Goal: Task Accomplishment & Management: Complete application form

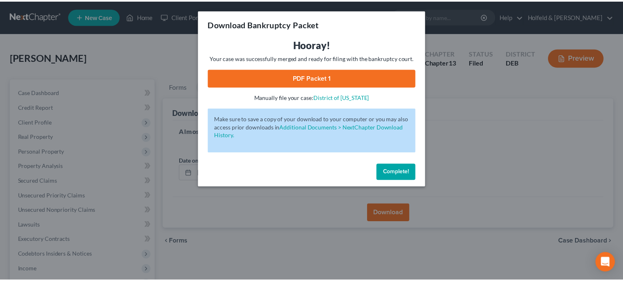
scroll to position [169, 0]
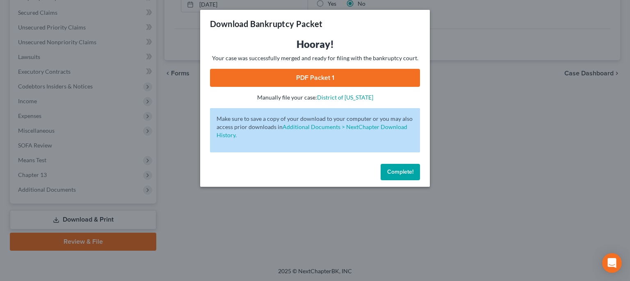
click at [413, 174] on button "Complete!" at bounding box center [400, 172] width 39 height 16
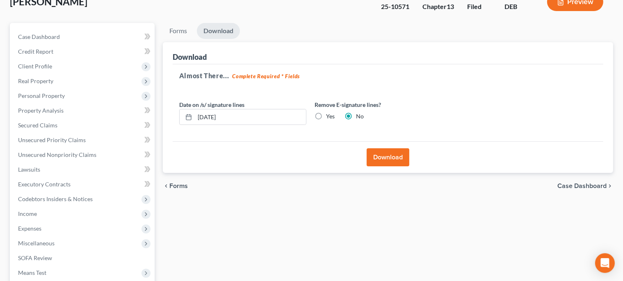
scroll to position [0, 0]
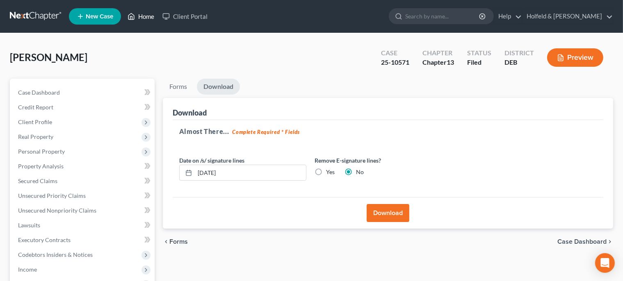
click at [143, 17] on link "Home" at bounding box center [140, 16] width 35 height 15
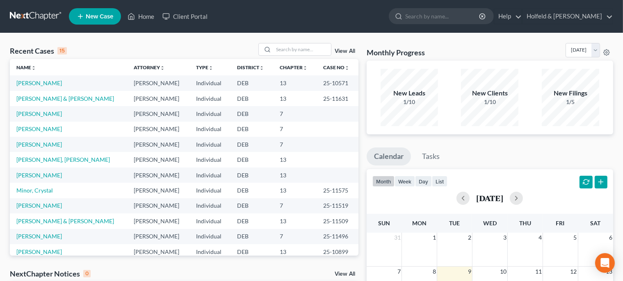
click at [38, 117] on td "[PERSON_NAME]" at bounding box center [68, 113] width 117 height 15
click at [39, 116] on link "[PERSON_NAME]" at bounding box center [39, 113] width 46 height 7
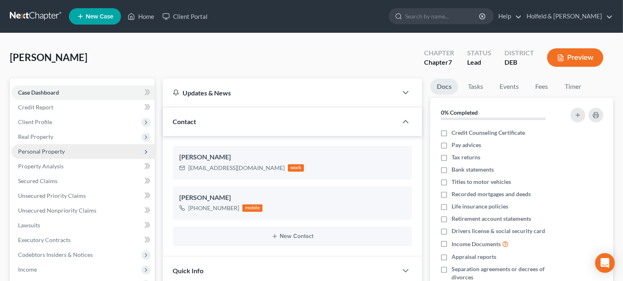
click at [92, 153] on span "Personal Property" at bounding box center [82, 151] width 143 height 15
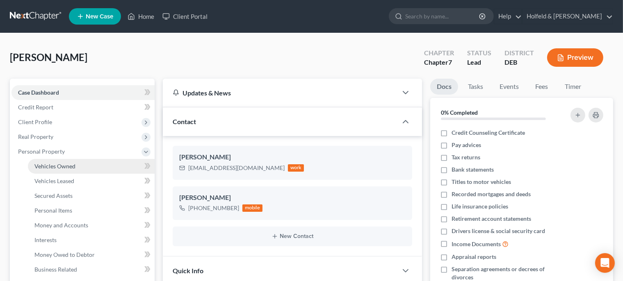
click at [93, 167] on link "Vehicles Owned" at bounding box center [91, 166] width 127 height 15
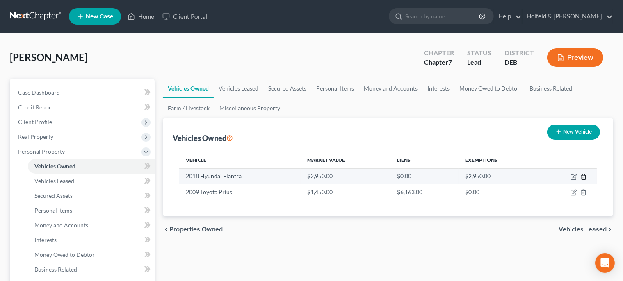
click at [583, 176] on polyline "button" at bounding box center [583, 176] width 5 height 0
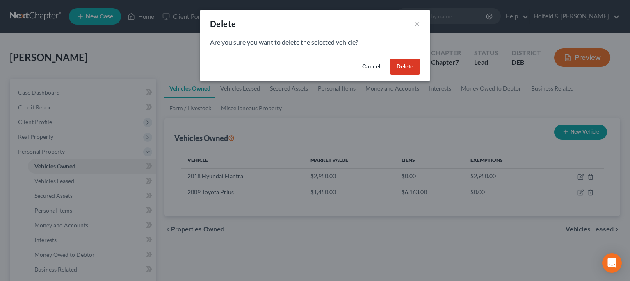
click at [400, 67] on button "Delete" at bounding box center [405, 67] width 30 height 16
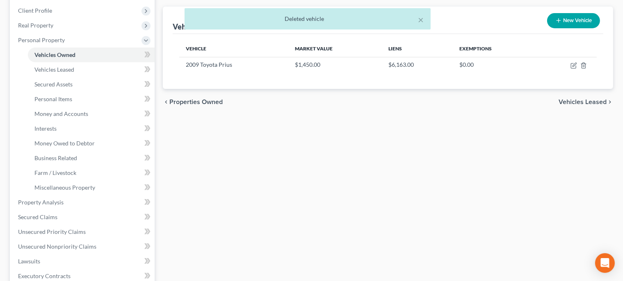
scroll to position [120, 0]
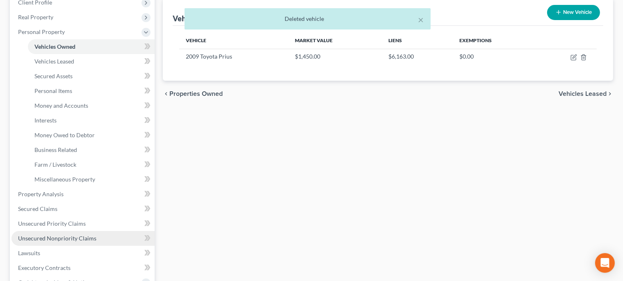
click at [65, 238] on span "Unsecured Nonpriority Claims" at bounding box center [57, 238] width 78 height 7
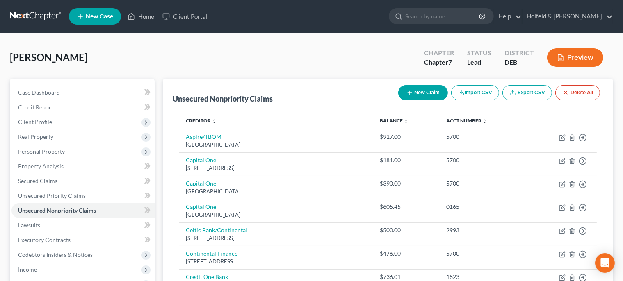
click at [436, 88] on button "New Claim" at bounding box center [423, 92] width 50 height 15
select select "0"
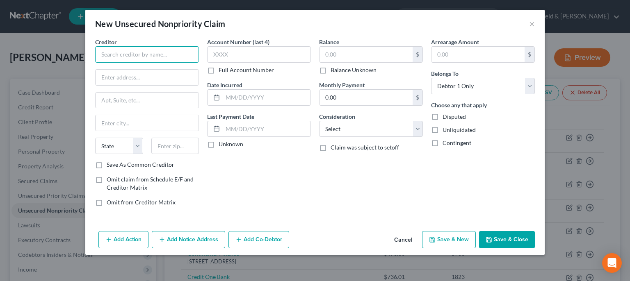
click at [169, 54] on input "text" at bounding box center [147, 54] width 104 height 16
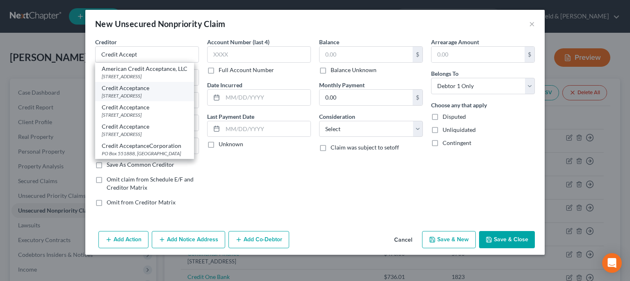
click at [156, 96] on div "[STREET_ADDRESS]" at bounding box center [145, 95] width 86 height 7
type input "Credit Acceptance"
type input "[STREET_ADDRESS]"
type input "Southfield"
select select "23"
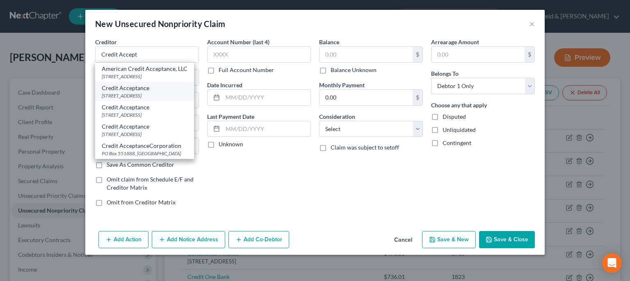
type input "48034"
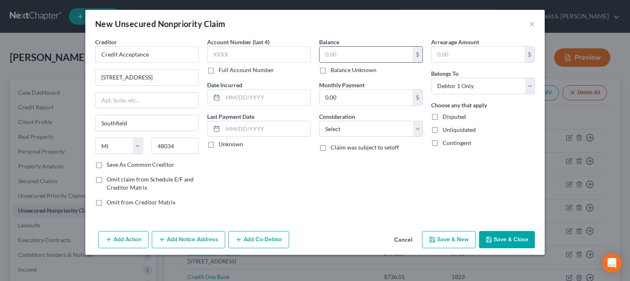
click at [336, 55] on input "text" at bounding box center [366, 55] width 93 height 16
click at [331, 71] on label "Balance Unknown" at bounding box center [354, 70] width 46 height 8
click at [334, 71] on input "Balance Unknown" at bounding box center [336, 68] width 5 height 5
checkbox input "true"
type input "0.00"
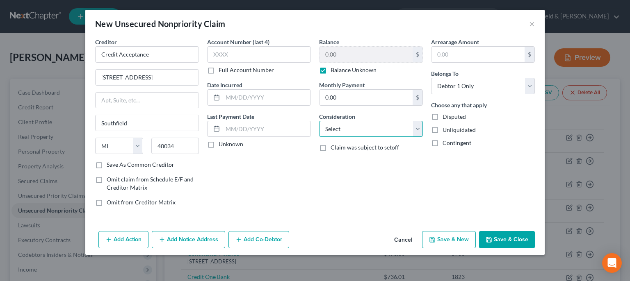
click at [319, 121] on select "Select Cable / Satellite Services Collection Agency Credit Card Debt Debt Couns…" at bounding box center [371, 129] width 104 height 16
click option "Deficiency Balance" at bounding box center [0, 0] width 0 height 0
click at [319, 121] on select "Select Cable / Satellite Services Collection Agency Credit Card Debt Debt Couns…" at bounding box center [371, 129] width 104 height 16
select select "14"
click option "Other" at bounding box center [0, 0] width 0 height 0
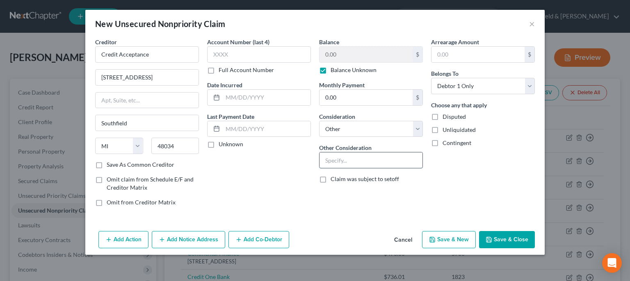
click at [373, 158] on input "text" at bounding box center [371, 161] width 103 height 16
type input "Reposessed 2018 Hyundai Elantra"
click at [463, 245] on button "Save & New" at bounding box center [449, 239] width 54 height 17
select select "0"
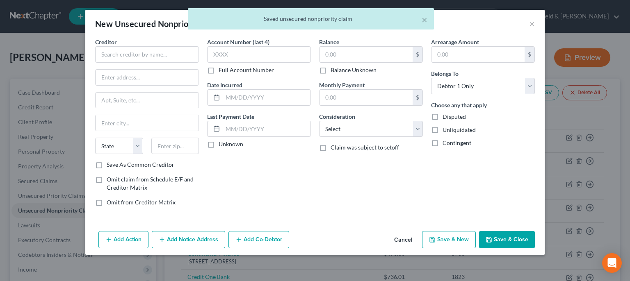
click at [406, 241] on button "Cancel" at bounding box center [403, 240] width 31 height 16
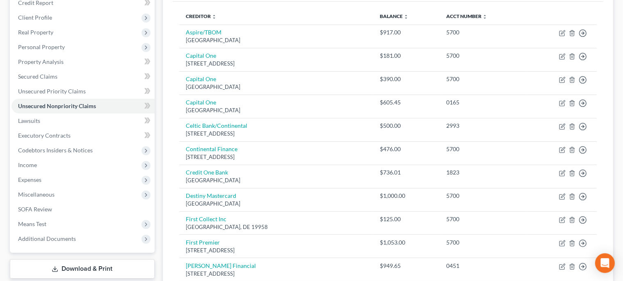
scroll to position [245, 0]
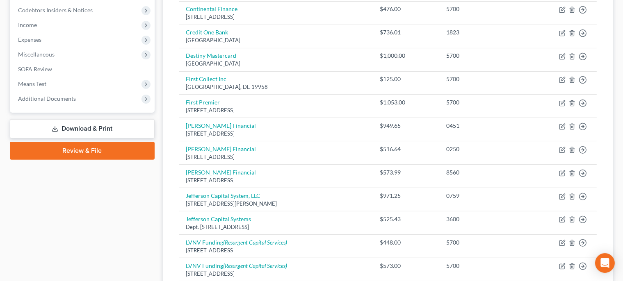
click at [104, 126] on link "Download & Print" at bounding box center [82, 128] width 145 height 19
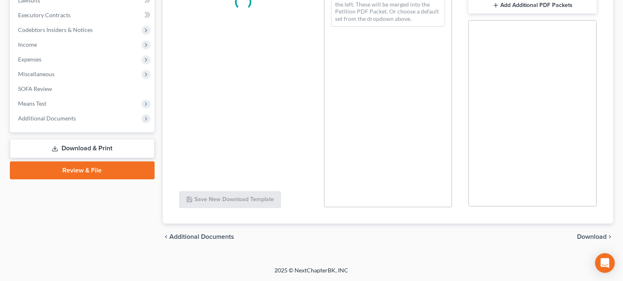
scroll to position [225, 0]
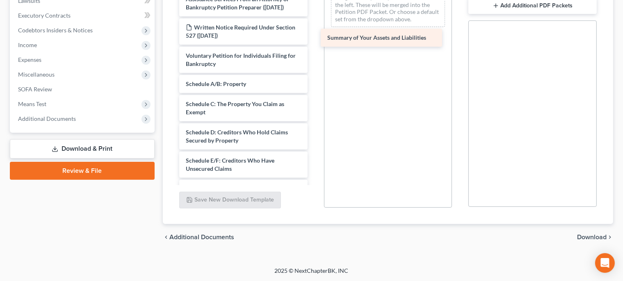
drag, startPoint x: 270, startPoint y: 98, endPoint x: 423, endPoint y: 34, distance: 166.2
click at [314, 34] on div "Summary of Your Assets and Liabilities Declaration re: Electronic Filing ([DATE…" at bounding box center [244, 215] width 142 height 507
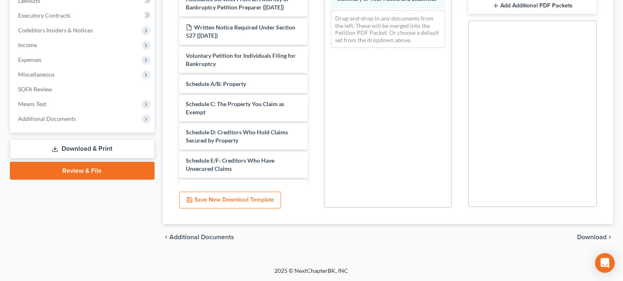
scroll to position [24, 0]
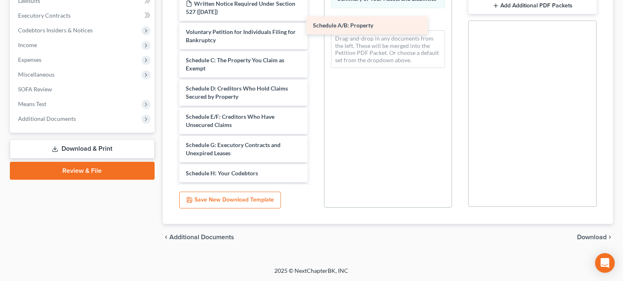
drag, startPoint x: 271, startPoint y: 73, endPoint x: 398, endPoint y: 23, distance: 136.9
click at [314, 23] on div "Schedule A/B: Property Declaration re: Electronic Filing ([DATE]) Important Inf…" at bounding box center [244, 181] width 142 height 486
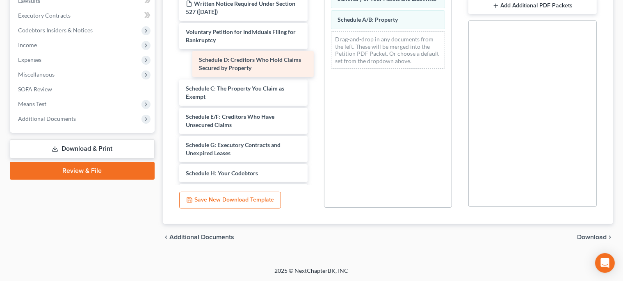
drag, startPoint x: 245, startPoint y: 107, endPoint x: 258, endPoint y: 63, distance: 46.2
click at [258, 63] on div "Schedule D: Creditors Who Hold Claims Secured by Property Declaration re: Elect…" at bounding box center [244, 181] width 142 height 486
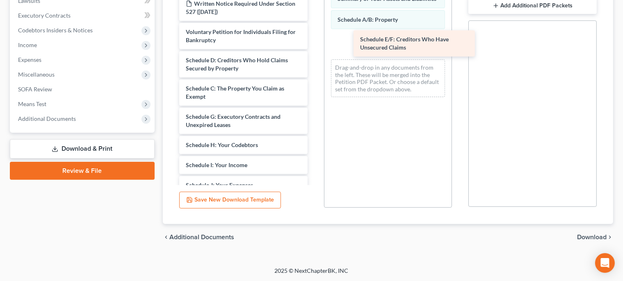
drag, startPoint x: 244, startPoint y: 136, endPoint x: 420, endPoint y: 43, distance: 199.1
click at [314, 43] on div "Schedule E/F: Creditors Who Have Unsecured Claims Declaration re: Electronic Fi…" at bounding box center [244, 167] width 142 height 458
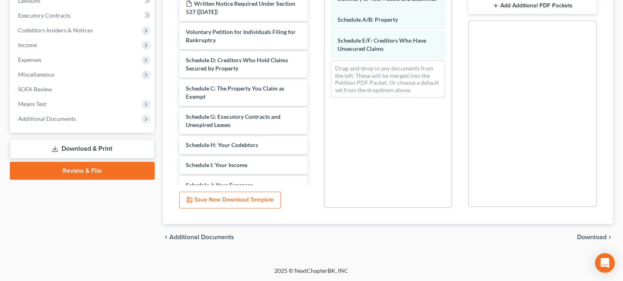
click at [601, 235] on span "Download" at bounding box center [592, 237] width 30 height 7
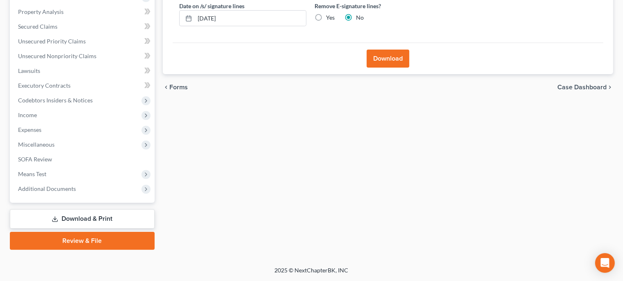
scroll to position [154, 0]
click at [382, 57] on button "Download" at bounding box center [388, 59] width 43 height 18
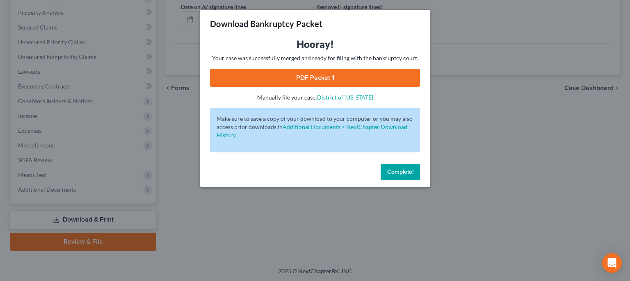
click at [331, 73] on link "PDF Packet 1" at bounding box center [315, 78] width 210 height 18
click at [401, 173] on span "Complete!" at bounding box center [400, 172] width 26 height 7
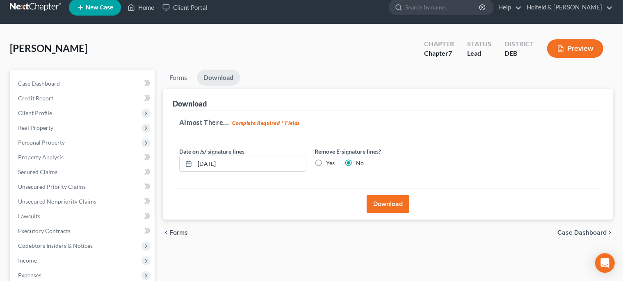
scroll to position [0, 0]
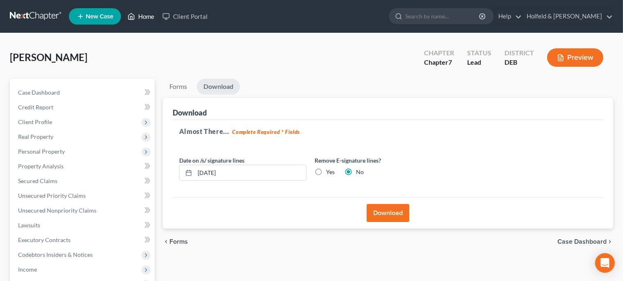
click at [144, 19] on link "Home" at bounding box center [140, 16] width 35 height 15
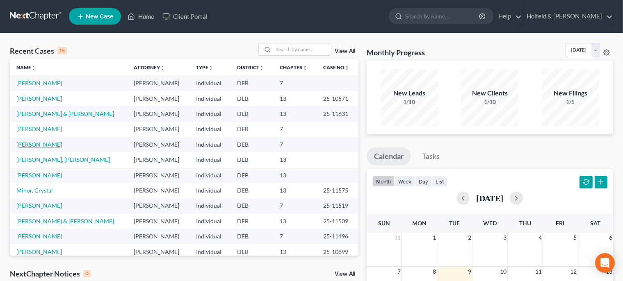
click at [44, 145] on link "[PERSON_NAME]" at bounding box center [39, 144] width 46 height 7
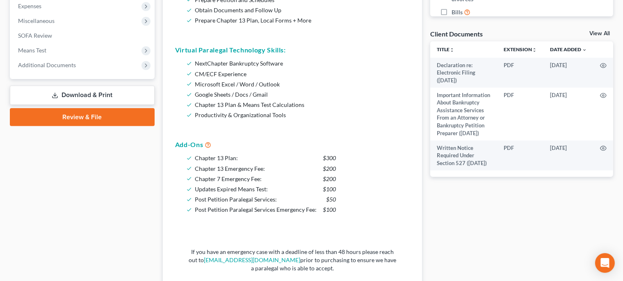
scroll to position [281, 0]
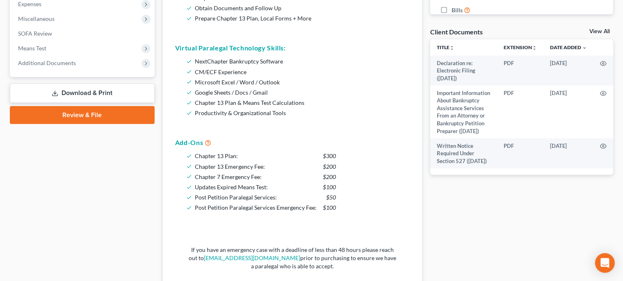
click at [72, 112] on link "Review & File" at bounding box center [82, 115] width 145 height 18
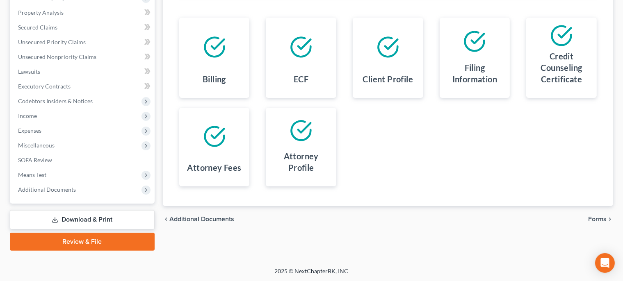
click at [602, 217] on span "Forms" at bounding box center [597, 219] width 18 height 7
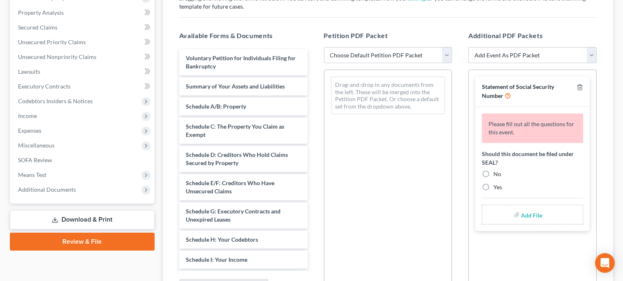
click at [324, 47] on select "Choose Default Petition PDF Packet Complete Bankruptcy Petition (all forms and …" at bounding box center [388, 55] width 128 height 16
select select "0"
click option "Complete Bankruptcy Petition (all forms and schedules)" at bounding box center [0, 0] width 0 height 0
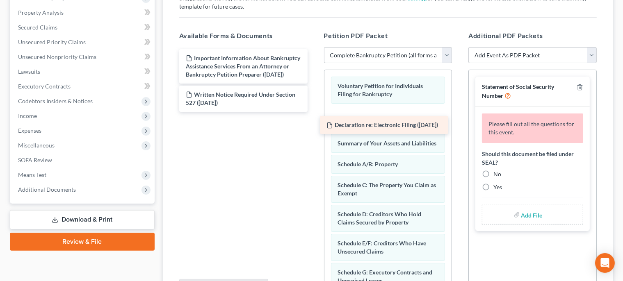
drag, startPoint x: 280, startPoint y: 63, endPoint x: 418, endPoint y: 126, distance: 151.2
click at [314, 112] on div "Declaration re: Electronic Filing ([DATE]) Declaration re: Electronic Filing ([…" at bounding box center [244, 80] width 142 height 63
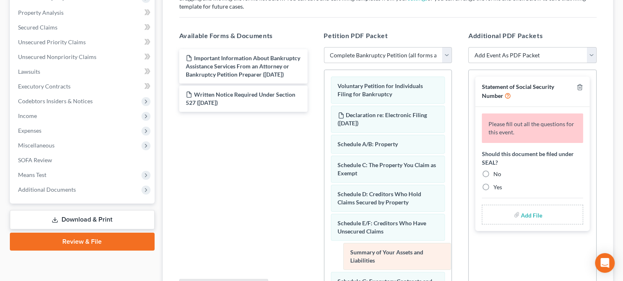
drag, startPoint x: 424, startPoint y: 210, endPoint x: 417, endPoint y: 267, distance: 57.1
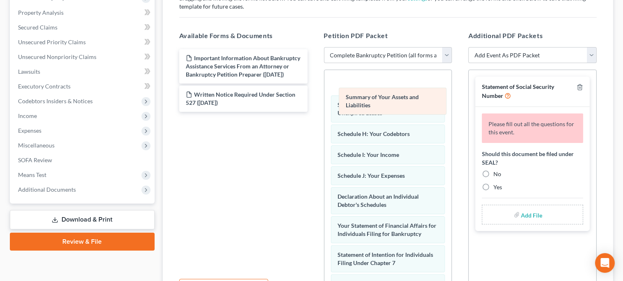
scroll to position [148, 0]
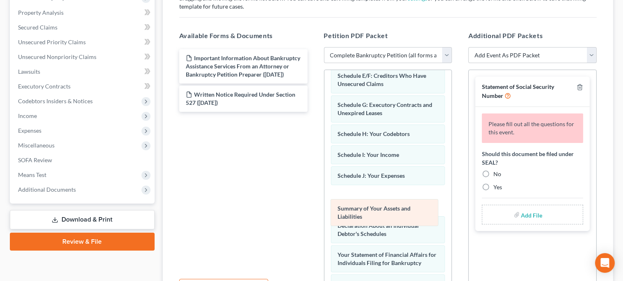
drag, startPoint x: 416, startPoint y: 81, endPoint x: 416, endPoint y: 214, distance: 133.3
click at [416, 214] on div "Summary of Your Assets and Liabilities Voluntary Petition for Individuals Filin…" at bounding box center [388, 199] width 128 height 555
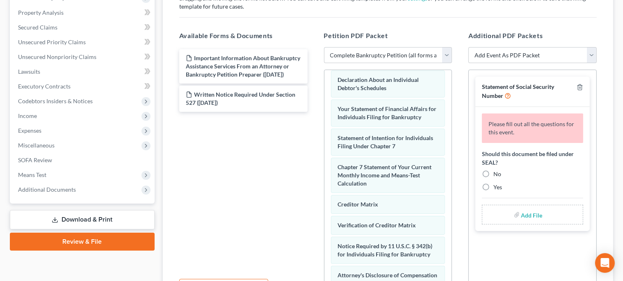
scroll to position [343, 0]
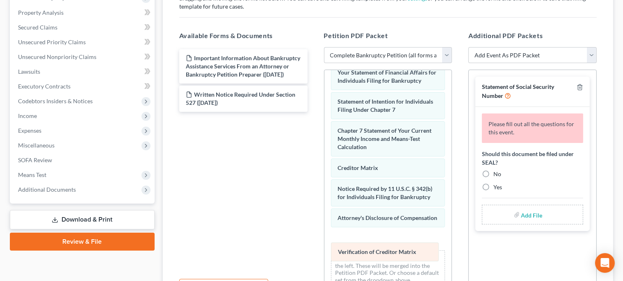
drag, startPoint x: 422, startPoint y: 217, endPoint x: 422, endPoint y: 253, distance: 36.1
click at [422, 253] on div "Verification of Creditor Matrix Voluntary Petition for Individuals Filing for B…" at bounding box center [388, 21] width 128 height 547
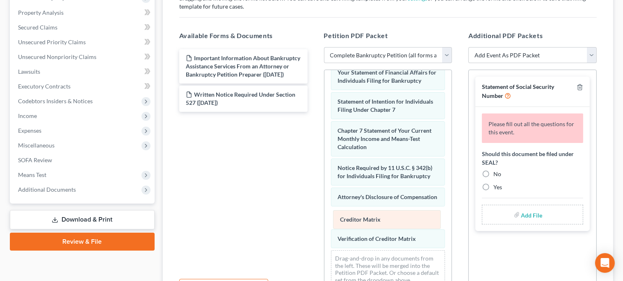
drag, startPoint x: 411, startPoint y: 145, endPoint x: 414, endPoint y: 213, distance: 68.2
click at [413, 213] on div "Creditor Matrix Voluntary Petition for Individuals Filing for Bankruptcy Declar…" at bounding box center [388, 21] width 128 height 547
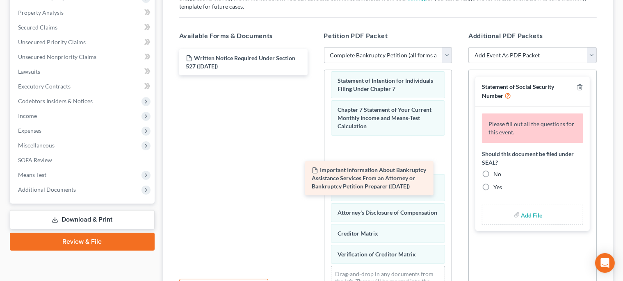
drag, startPoint x: 297, startPoint y: 68, endPoint x: 424, endPoint y: 179, distance: 169.2
click at [314, 75] on div "Important Information About Bankruptcy Assistance Services From an Attorney or …" at bounding box center [244, 62] width 142 height 26
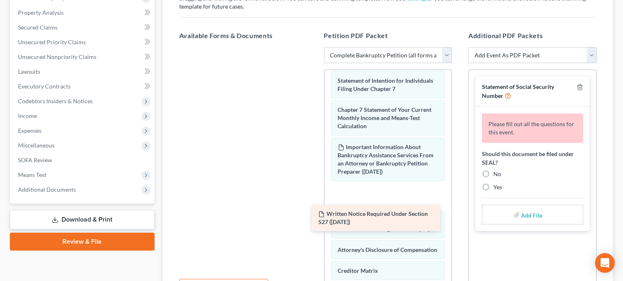
drag, startPoint x: 301, startPoint y: 69, endPoint x: 436, endPoint y: 210, distance: 195.5
click at [314, 47] on div "Written Notice Required Under Section 527 ([DATE]) Written Notice Required Unde…" at bounding box center [244, 47] width 142 height 0
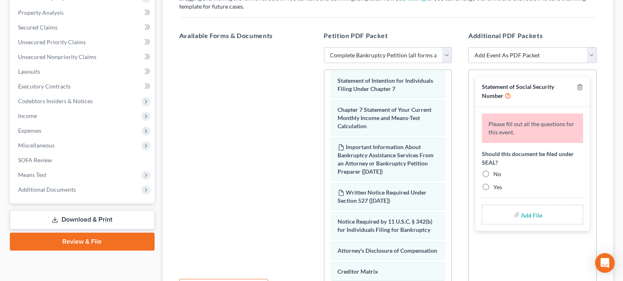
click at [493, 170] on label "No" at bounding box center [497, 174] width 8 height 8
click at [497, 170] on input "No" at bounding box center [499, 172] width 5 height 5
radio input "true"
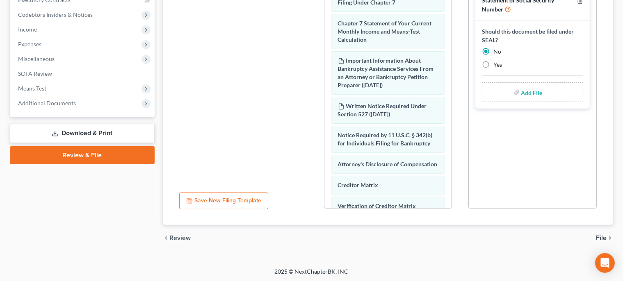
scroll to position [241, 0]
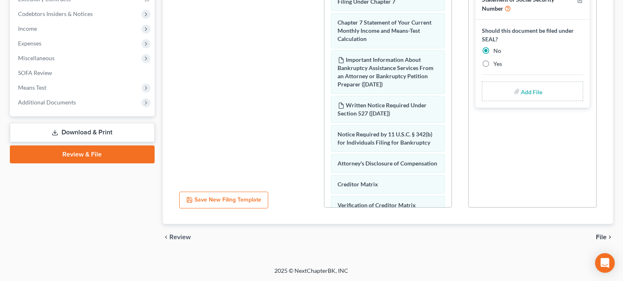
click at [604, 237] on span "File" at bounding box center [601, 237] width 11 height 7
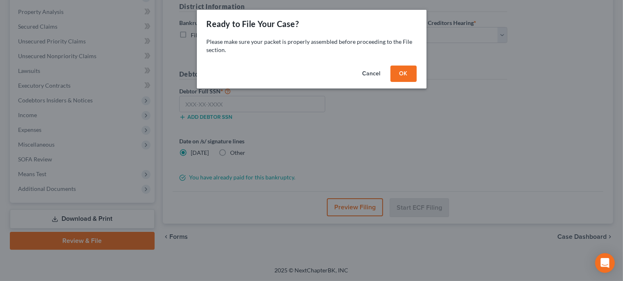
scroll to position [154, 0]
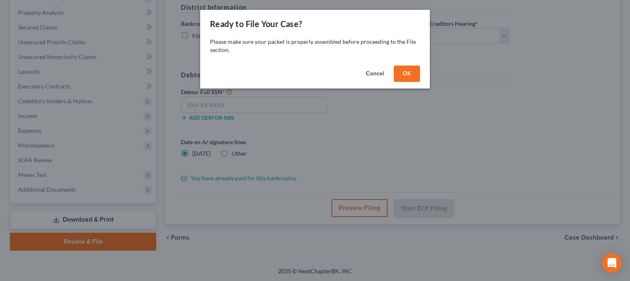
click at [414, 75] on button "OK" at bounding box center [407, 74] width 26 height 16
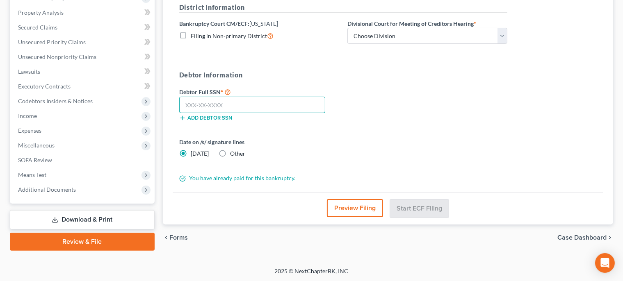
click at [265, 107] on input "text" at bounding box center [252, 105] width 146 height 16
type input "203-72-5767"
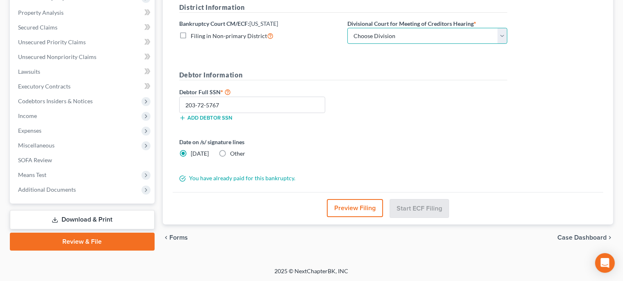
click at [347, 28] on select "Choose Division [GEOGRAPHIC_DATA]" at bounding box center [427, 36] width 160 height 16
select select "0"
click option "Wilmington" at bounding box center [0, 0] width 0 height 0
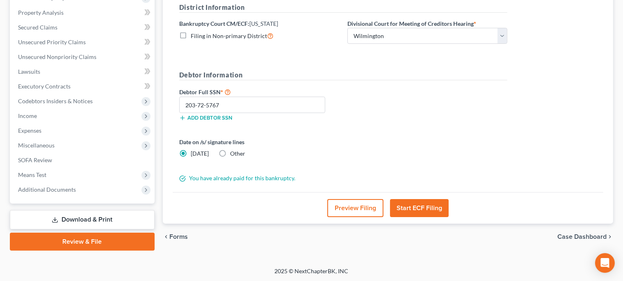
click at [416, 203] on button "Start ECF Filing" at bounding box center [419, 208] width 59 height 18
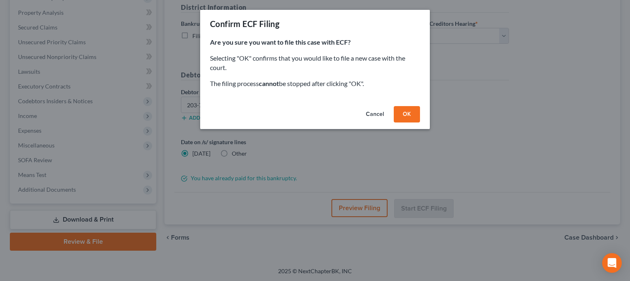
click at [412, 114] on button "OK" at bounding box center [407, 114] width 26 height 16
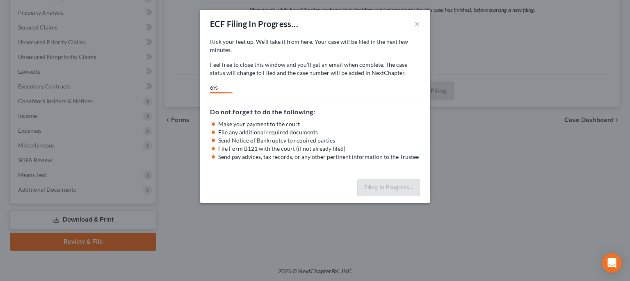
select select "0"
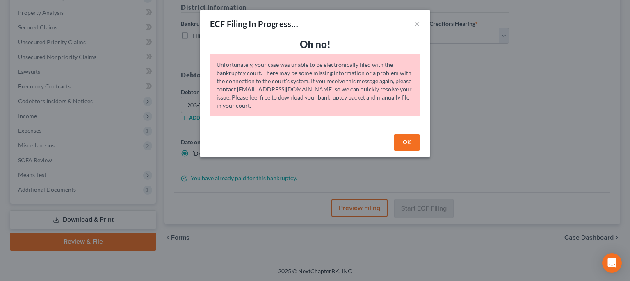
click at [404, 144] on button "OK" at bounding box center [407, 143] width 26 height 16
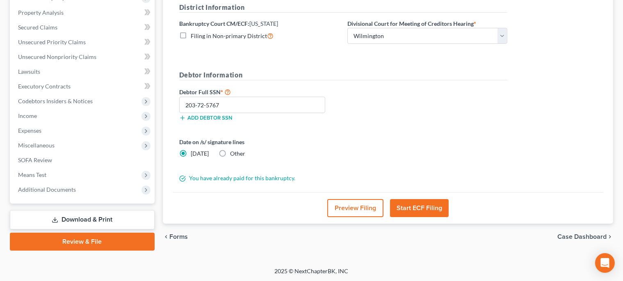
click at [429, 206] on button "Start ECF Filing" at bounding box center [419, 208] width 59 height 18
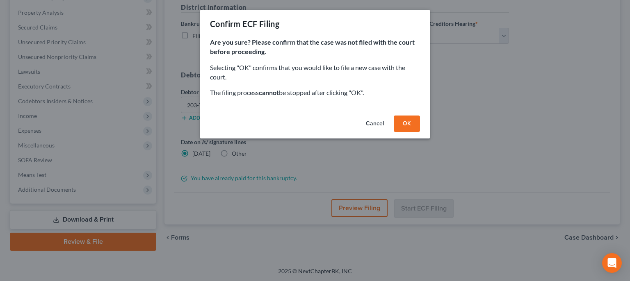
click at [409, 121] on button "OK" at bounding box center [407, 124] width 26 height 16
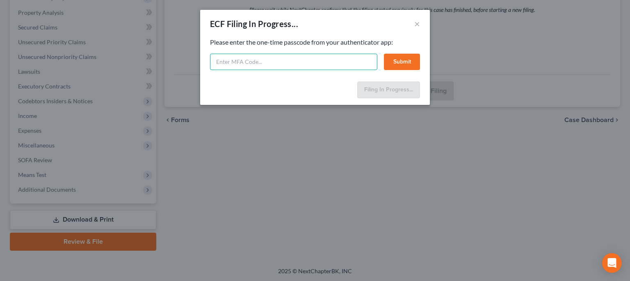
click at [344, 68] on input "text" at bounding box center [293, 62] width 167 height 16
type input "739279"
click at [406, 59] on button "Submit" at bounding box center [402, 62] width 36 height 16
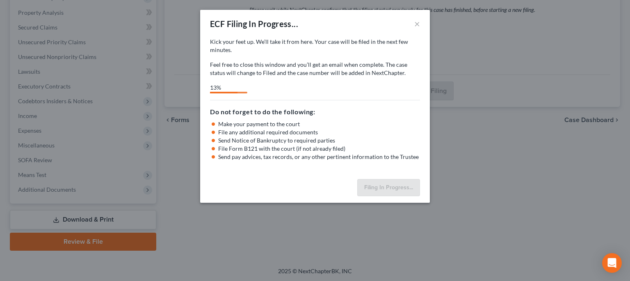
select select "0"
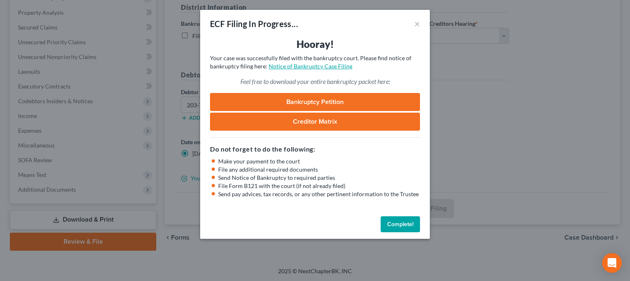
click at [324, 64] on link "Notice of Bankruptcy Case Filing" at bounding box center [311, 66] width 84 height 7
click at [406, 224] on button "Complete!" at bounding box center [400, 225] width 39 height 16
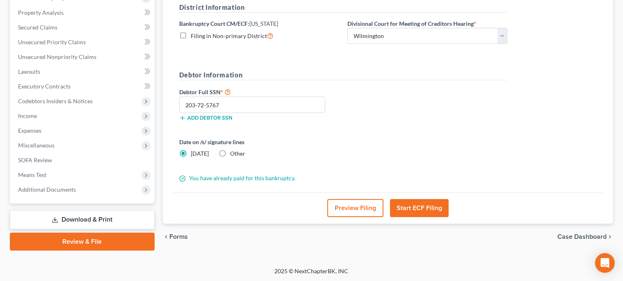
click at [123, 219] on link "Download & Print" at bounding box center [82, 219] width 145 height 19
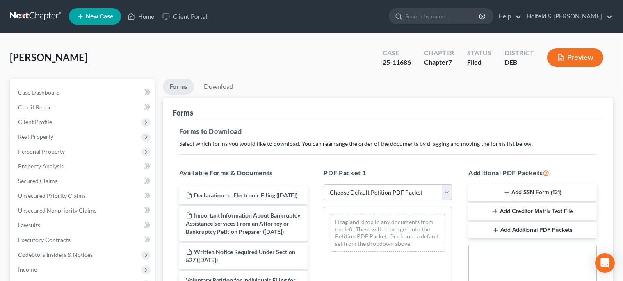
click at [527, 187] on button "Add SSN Form (121)" at bounding box center [532, 193] width 128 height 17
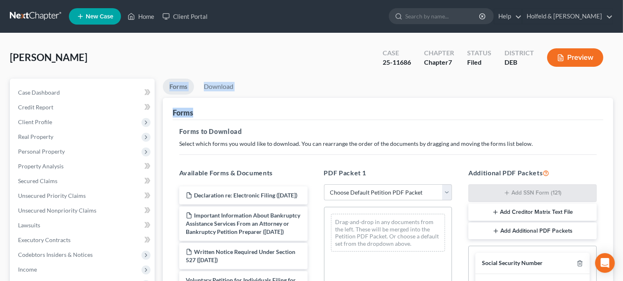
drag, startPoint x: 626, startPoint y: 76, endPoint x: 626, endPoint y: 116, distance: 40.2
click at [623, 116] on html "Home New Case Client Portal Holfeld & [PERSON_NAME] [EMAIL_ADDRESS][DOMAIN_NAME…" at bounding box center [311, 253] width 623 height 507
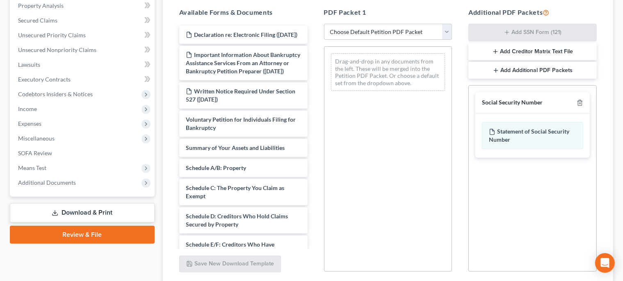
scroll to position [225, 0]
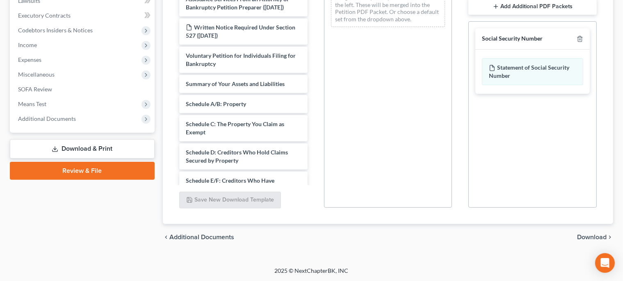
click at [594, 238] on span "Download" at bounding box center [592, 237] width 30 height 7
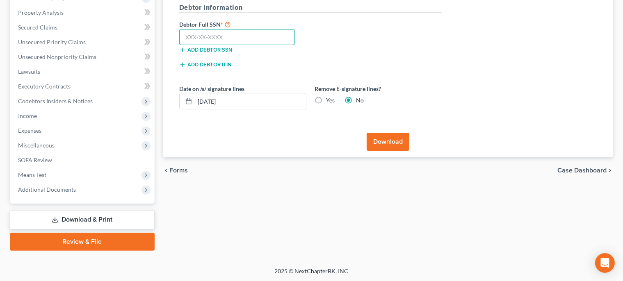
click at [247, 39] on input "text" at bounding box center [237, 37] width 116 height 16
type input "203-72-5767"
click at [386, 140] on button "Download" at bounding box center [388, 142] width 43 height 18
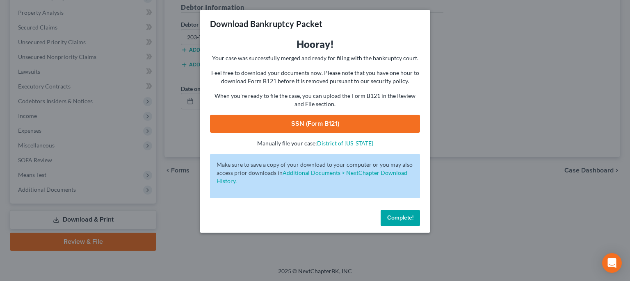
click at [337, 123] on link "SSN (Form B121)" at bounding box center [315, 124] width 210 height 18
click at [404, 222] on button "Complete!" at bounding box center [400, 218] width 39 height 16
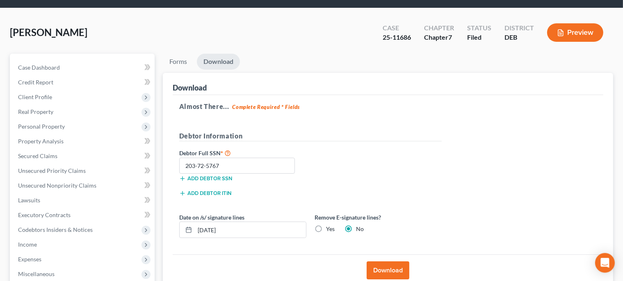
scroll to position [0, 0]
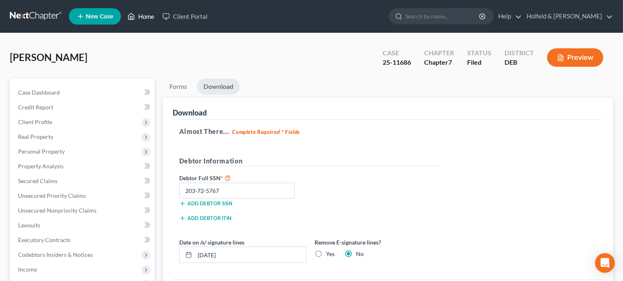
click at [144, 15] on link "Home" at bounding box center [140, 16] width 35 height 15
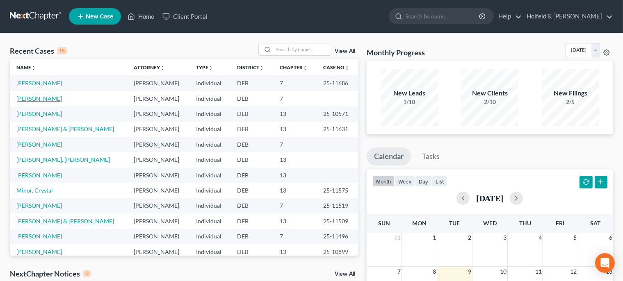
click at [39, 99] on link "[PERSON_NAME]" at bounding box center [39, 98] width 46 height 7
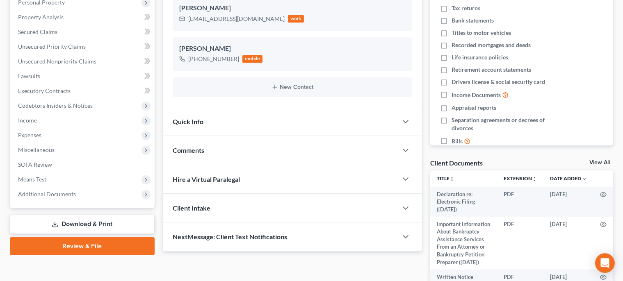
scroll to position [215, 0]
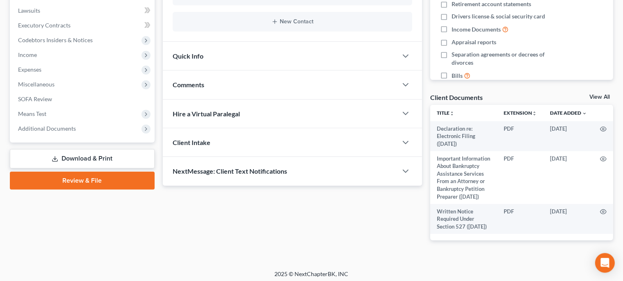
click at [83, 180] on link "Review & File" at bounding box center [82, 181] width 145 height 18
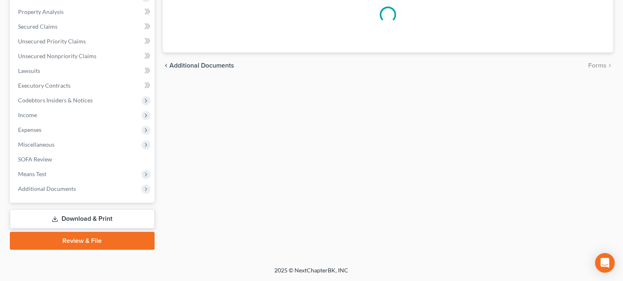
scroll to position [154, 0]
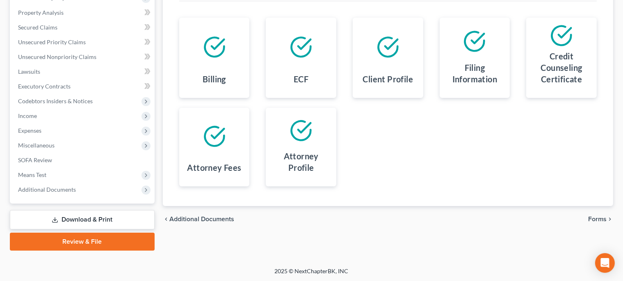
click at [601, 219] on span "Forms" at bounding box center [597, 219] width 18 height 7
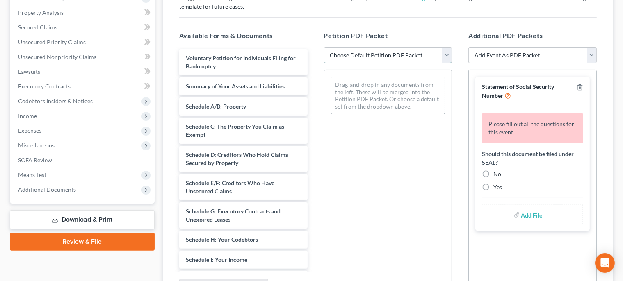
click at [324, 47] on select "Choose Default Petition PDF Packet Complete Bankruptcy Petition (all forms and …" at bounding box center [388, 55] width 128 height 16
select select "0"
click option "Complete Bankruptcy Petition (all forms and schedules)" at bounding box center [0, 0] width 0 height 0
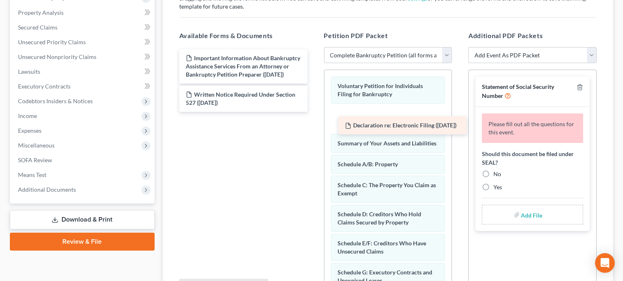
drag, startPoint x: 283, startPoint y: 64, endPoint x: 442, endPoint y: 132, distance: 172.9
click at [314, 112] on div "Declaration re: Electronic Filing ([DATE]) Declaration re: Electronic Filing ([…" at bounding box center [244, 80] width 142 height 63
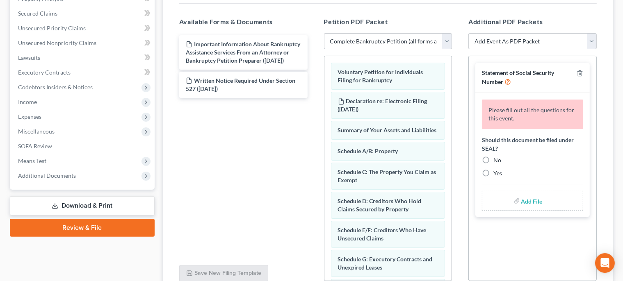
scroll to position [173, 0]
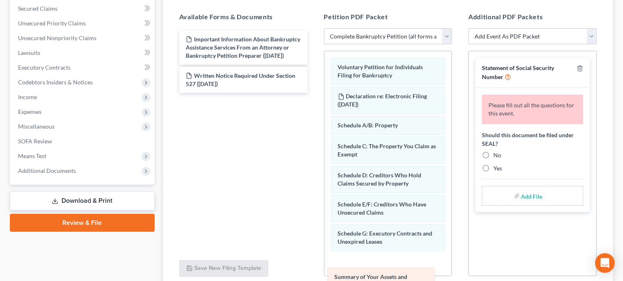
drag, startPoint x: 404, startPoint y: 126, endPoint x: 401, endPoint y: 270, distance: 144.8
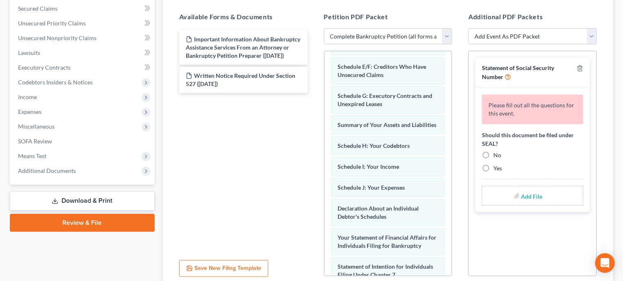
scroll to position [139, 0]
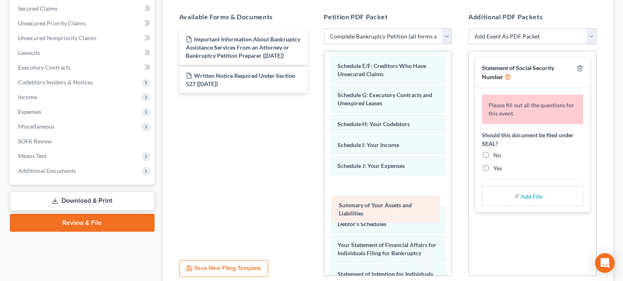
drag, startPoint x: 408, startPoint y: 127, endPoint x: 412, endPoint y: 199, distance: 71.9
click at [412, 199] on div "Summary of Your Assets and Liabilities Voluntary Petition for Individuals Filin…" at bounding box center [388, 190] width 128 height 555
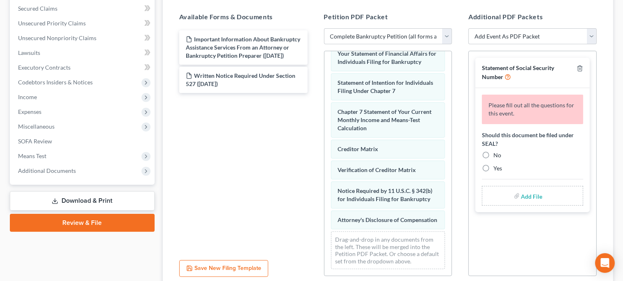
scroll to position [343, 0]
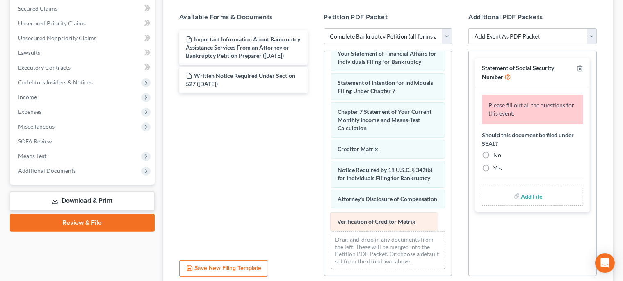
drag, startPoint x: 428, startPoint y: 154, endPoint x: 430, endPoint y: 229, distance: 74.7
click at [430, 229] on div "Verification of Creditor Matrix Voluntary Petition for Individuals Filing for B…" at bounding box center [388, 2] width 128 height 547
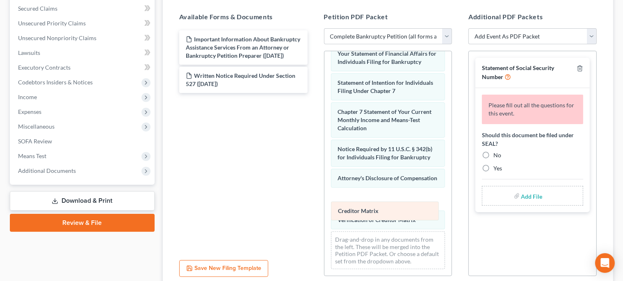
drag, startPoint x: 404, startPoint y: 131, endPoint x: 408, endPoint y: 203, distance: 71.5
click at [408, 203] on div "Creditor Matrix Voluntary Petition for Individuals Filing for Bankruptcy Declar…" at bounding box center [388, 2] width 128 height 547
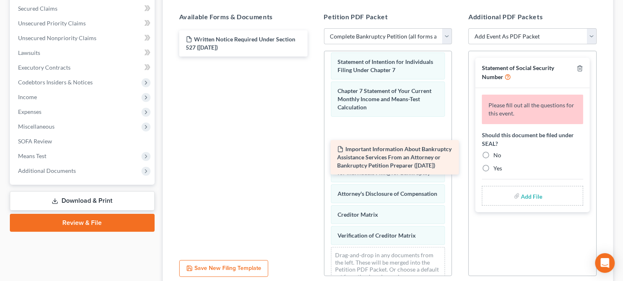
drag, startPoint x: 265, startPoint y: 52, endPoint x: 413, endPoint y: 165, distance: 186.4
click at [314, 57] on div "Important Information About Bankruptcy Assistance Services From an Attorney or …" at bounding box center [244, 43] width 142 height 26
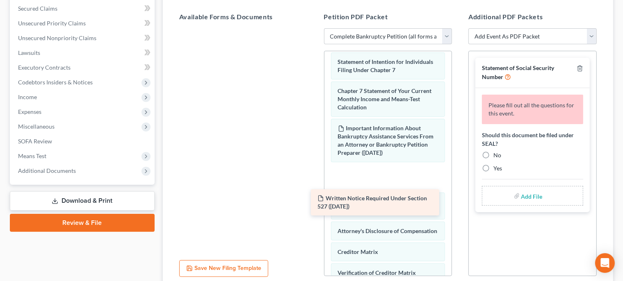
drag, startPoint x: 276, startPoint y: 47, endPoint x: 409, endPoint y: 208, distance: 208.3
click at [314, 28] on div "Written Notice Required Under Section 527 ([DATE]) Written Notice Required Unde…" at bounding box center [244, 28] width 142 height 0
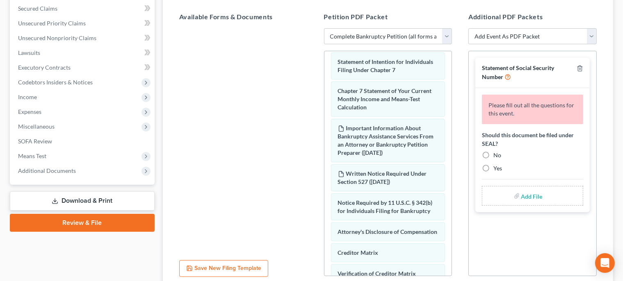
click at [493, 156] on label "No" at bounding box center [497, 155] width 8 height 8
click at [497, 156] on input "No" at bounding box center [499, 153] width 5 height 5
radio input "true"
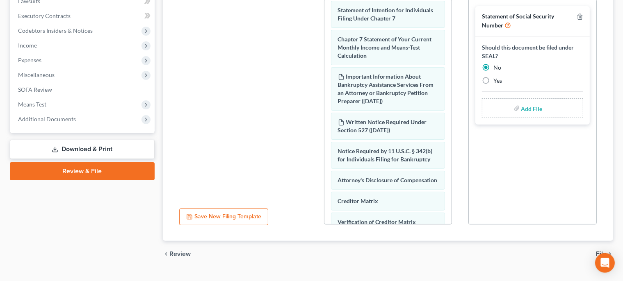
scroll to position [241, 0]
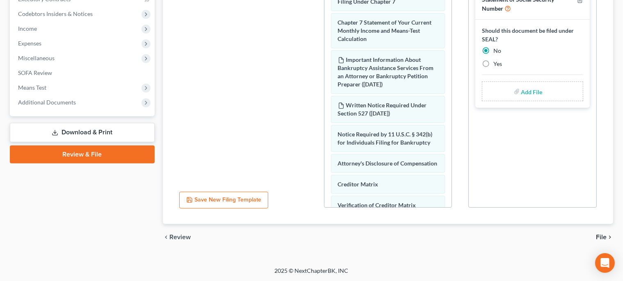
click at [601, 236] on span "File" at bounding box center [601, 237] width 11 height 7
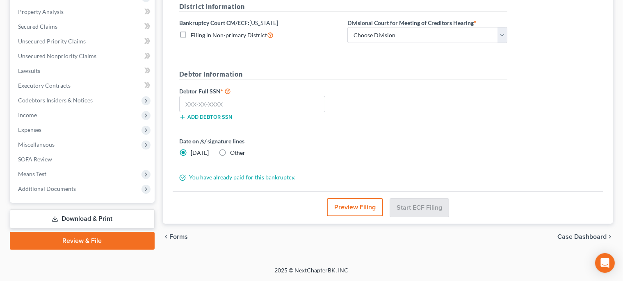
scroll to position [154, 0]
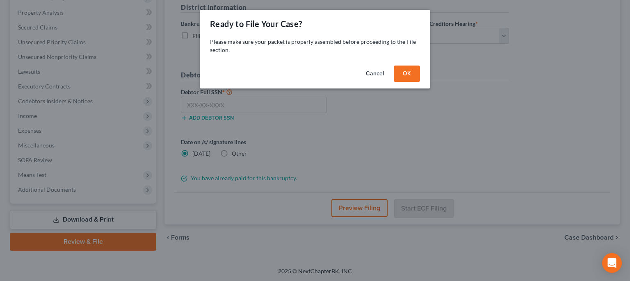
click at [412, 70] on button "OK" at bounding box center [407, 74] width 26 height 16
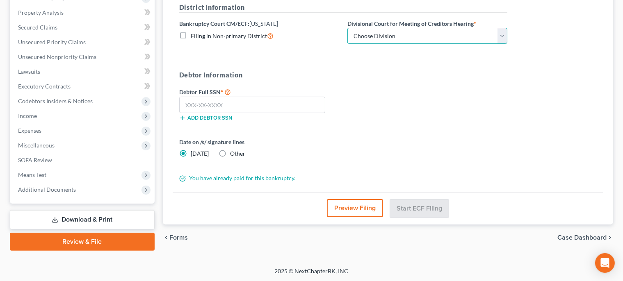
click at [347, 28] on select "Choose Division [GEOGRAPHIC_DATA]" at bounding box center [427, 36] width 160 height 16
select select "0"
click option "Wilmington" at bounding box center [0, 0] width 0 height 0
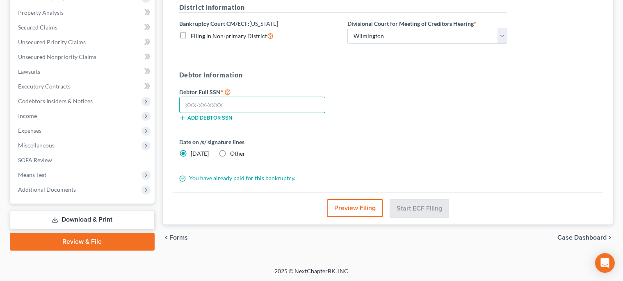
click at [248, 106] on input "text" at bounding box center [252, 105] width 146 height 16
type input "221-70-5700"
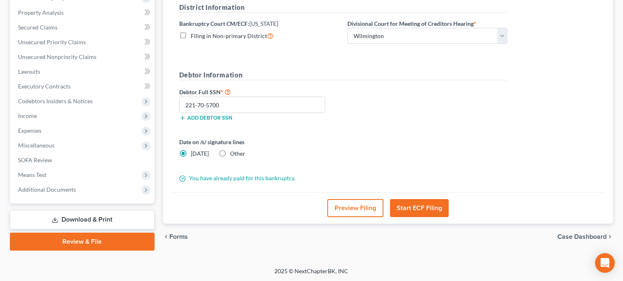
click at [416, 206] on button "Start ECF Filing" at bounding box center [419, 208] width 59 height 18
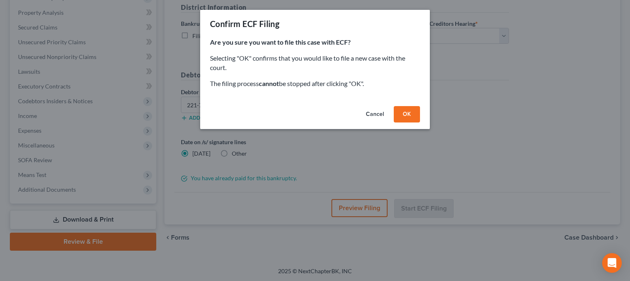
click at [417, 117] on button "OK" at bounding box center [407, 114] width 26 height 16
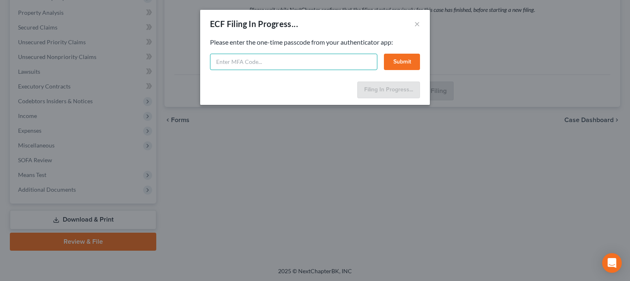
click at [341, 63] on input "text" at bounding box center [293, 62] width 167 height 16
type input "155885"
click at [396, 57] on button "Submit" at bounding box center [402, 62] width 36 height 16
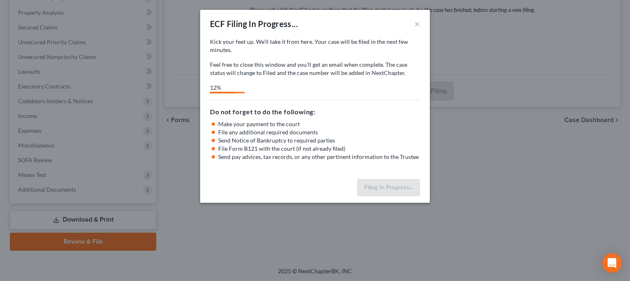
select select "0"
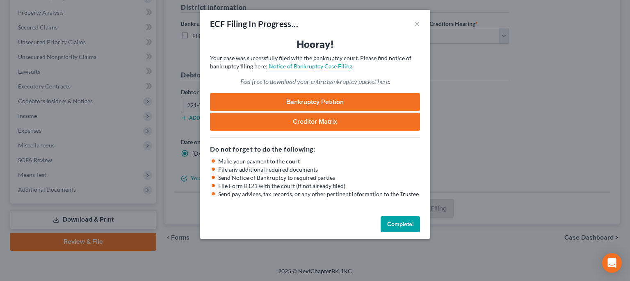
click at [324, 67] on link "Notice of Bankruptcy Case Filing" at bounding box center [311, 66] width 84 height 7
click at [406, 221] on button "Complete!" at bounding box center [400, 225] width 39 height 16
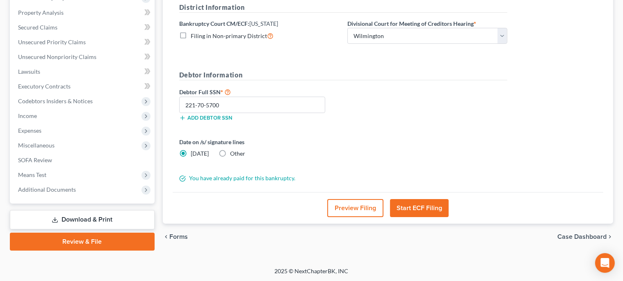
click at [95, 219] on link "Download & Print" at bounding box center [82, 219] width 145 height 19
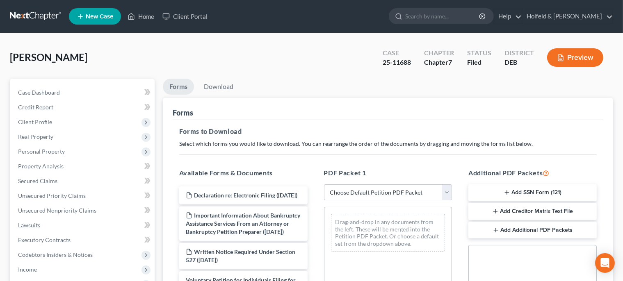
click at [559, 189] on button "Add SSN Form (121)" at bounding box center [532, 193] width 128 height 17
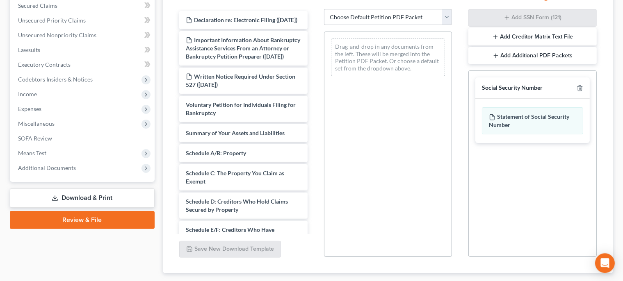
scroll to position [225, 0]
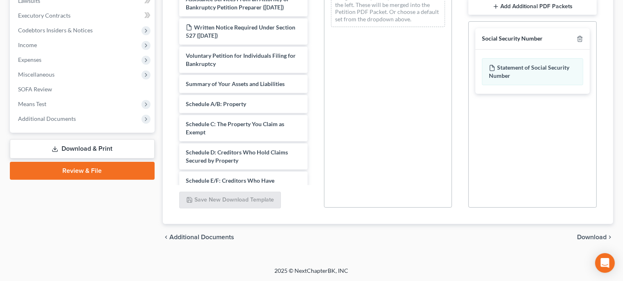
click at [600, 237] on span "Download" at bounding box center [592, 237] width 30 height 7
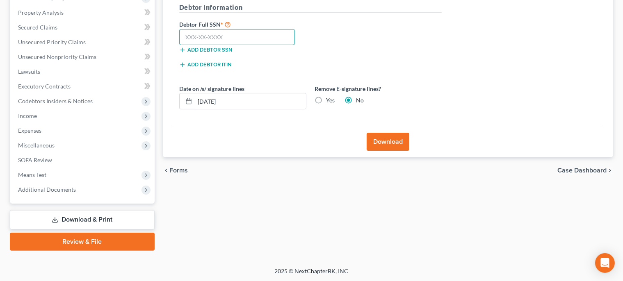
click at [259, 34] on input "text" at bounding box center [237, 37] width 116 height 16
type input "221-70-5700"
click at [386, 144] on button "Download" at bounding box center [388, 142] width 43 height 18
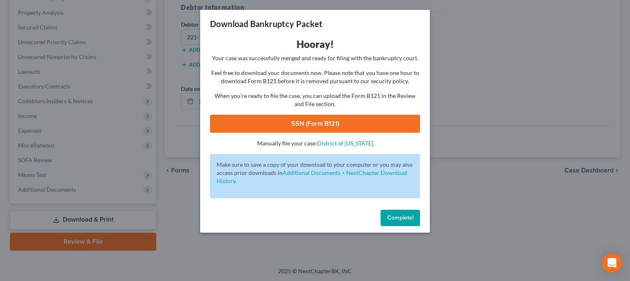
click at [316, 128] on link "SSN (Form B121)" at bounding box center [315, 124] width 210 height 18
click at [403, 222] on button "Complete!" at bounding box center [400, 218] width 39 height 16
